Goal: Answer question/provide support: Share knowledge or assist other users

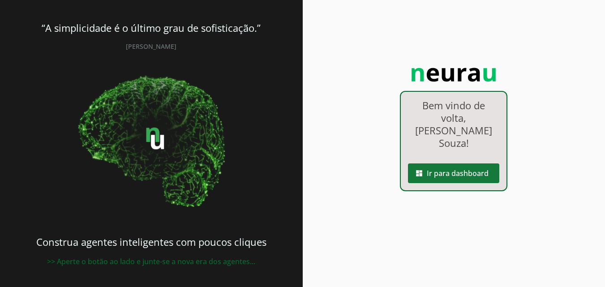
click at [467, 164] on span at bounding box center [453, 173] width 91 height 21
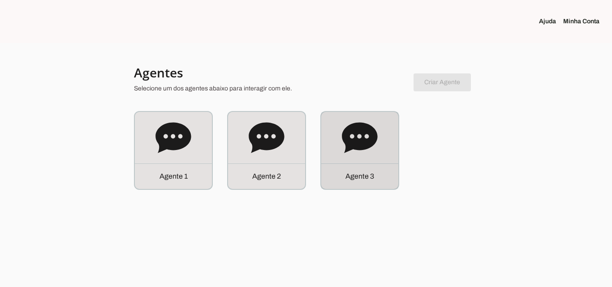
click at [381, 151] on div "Agente 3" at bounding box center [359, 150] width 77 height 77
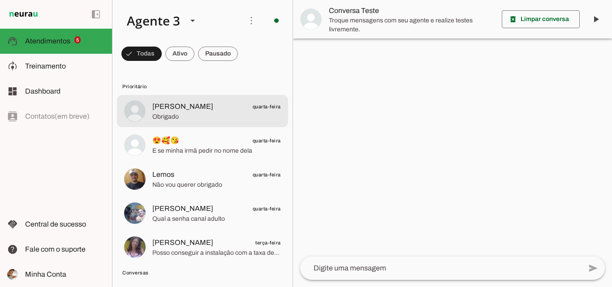
click at [234, 111] on span "[PERSON_NAME] quarta-feira" at bounding box center [216, 106] width 128 height 11
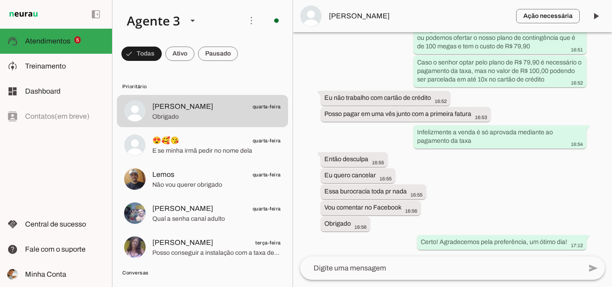
scroll to position [7003, 0]
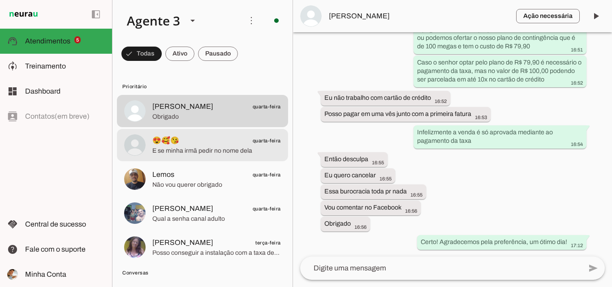
click at [189, 139] on span "😍🥰😘 quarta-feira" at bounding box center [216, 140] width 128 height 11
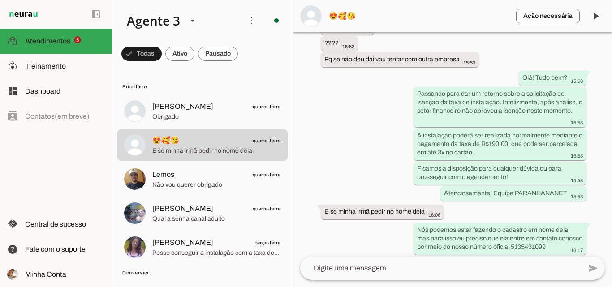
scroll to position [5324, 0]
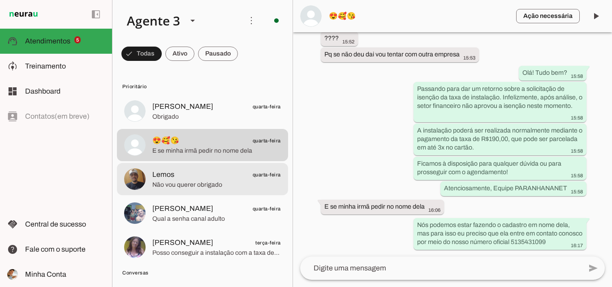
click at [223, 173] on span "Lemos quarta-feira" at bounding box center [216, 174] width 128 height 11
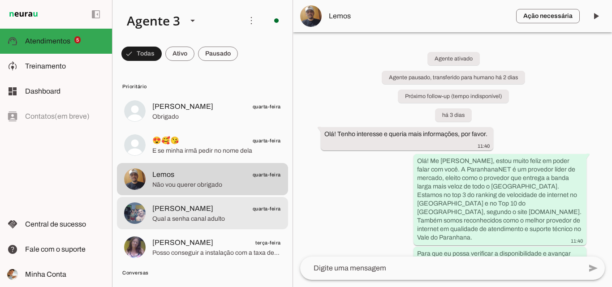
click at [203, 218] on span "Qual a senha canal adulto" at bounding box center [216, 218] width 128 height 9
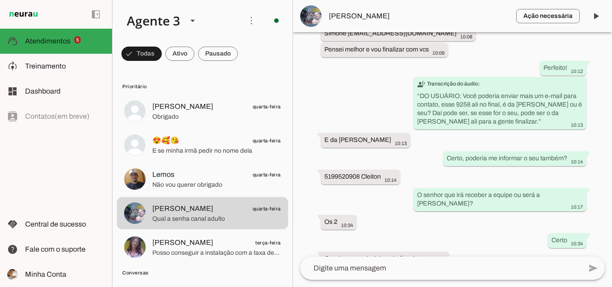
scroll to position [5037, 0]
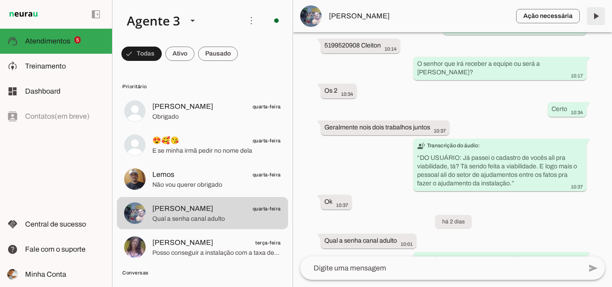
click at [596, 16] on span at bounding box center [595, 15] width 21 height 21
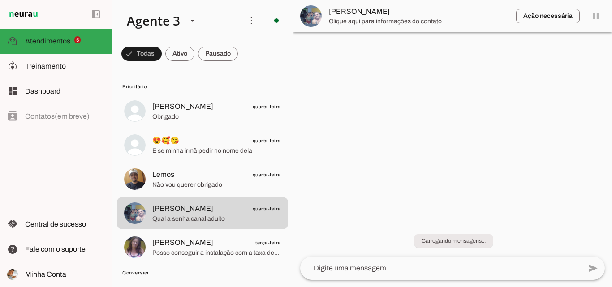
scroll to position [0, 0]
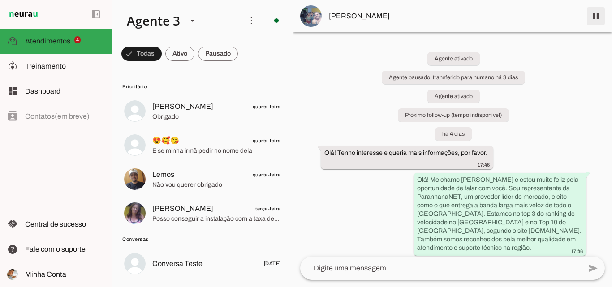
click at [593, 20] on span at bounding box center [595, 15] width 21 height 21
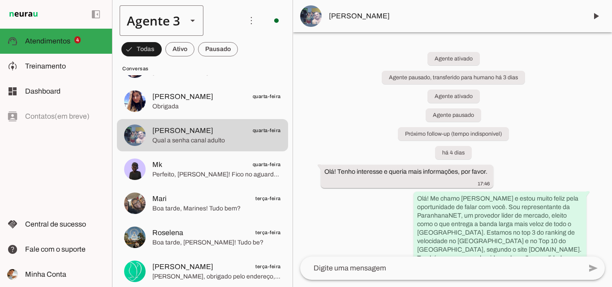
scroll to position [354, 0]
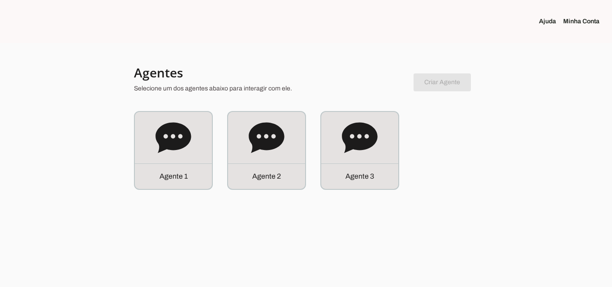
click at [381, 155] on div "Agente 3" at bounding box center [359, 150] width 77 height 77
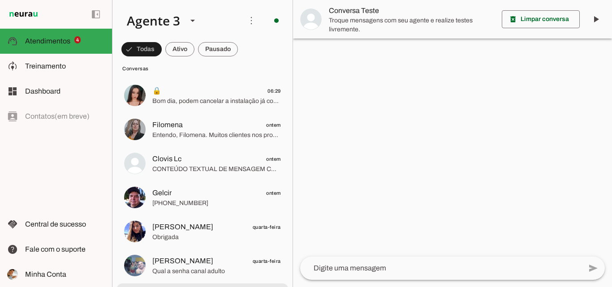
scroll to position [224, 0]
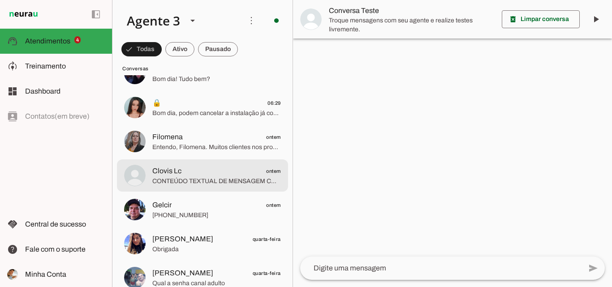
click at [240, 181] on span "CONTEÚDO TEXTUAL DE MENSAGEM COM IMAGEM (URL [URL][DOMAIN_NAME]) :" at bounding box center [216, 181] width 128 height 9
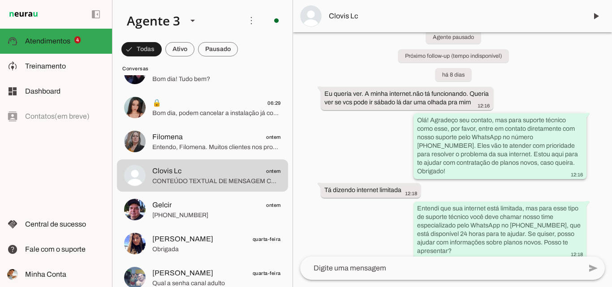
scroll to position [66, 0]
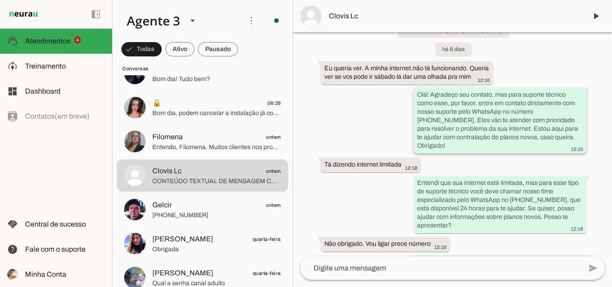
drag, startPoint x: 416, startPoint y: 102, endPoint x: 561, endPoint y: 152, distance: 153.6
click at [565, 152] on div "Olá! Agradeço seu contato, mas para suporte técnico como esse, por favor, entre…" at bounding box center [500, 121] width 166 height 62
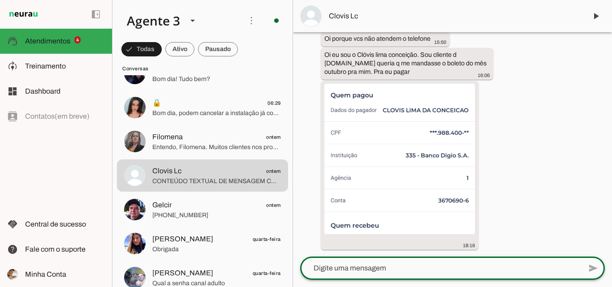
click at [373, 268] on textarea at bounding box center [440, 268] width 281 height 11
paste textarea "Olá! Agradeço seu contato, mas para suporte técnico como esse, por favor, entre…"
type textarea "Olá! Agradeço seu contato, mas para suporte técnico como esse, por favor, entre…"
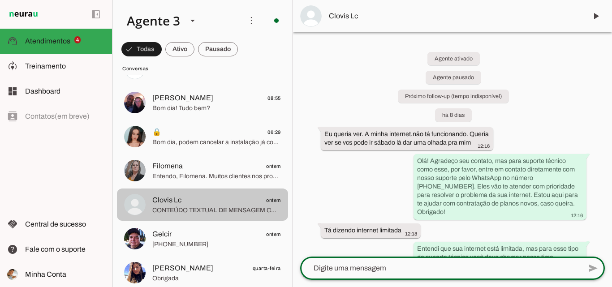
scroll to position [179, 0]
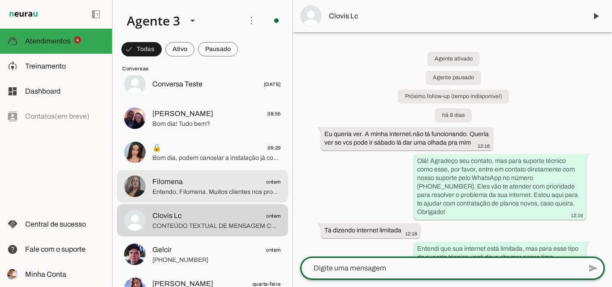
click at [253, 197] on div at bounding box center [216, 187] width 128 height 22
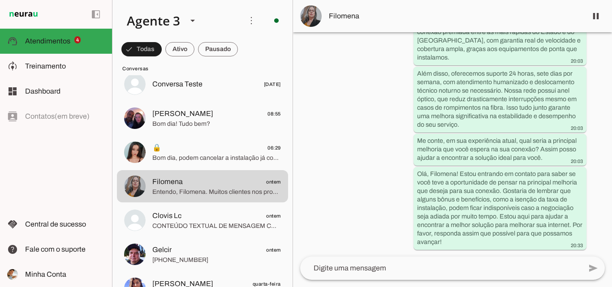
scroll to position [964, 0]
click at [598, 14] on span at bounding box center [595, 15] width 21 height 21
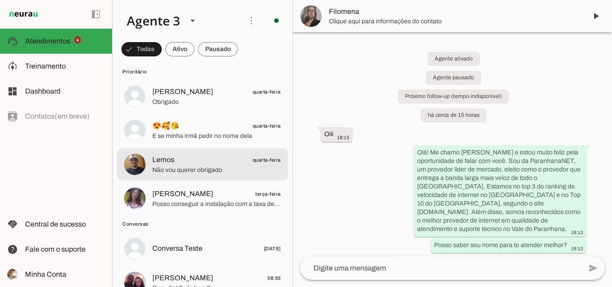
scroll to position [0, 0]
